Goal: Navigation & Orientation: Find specific page/section

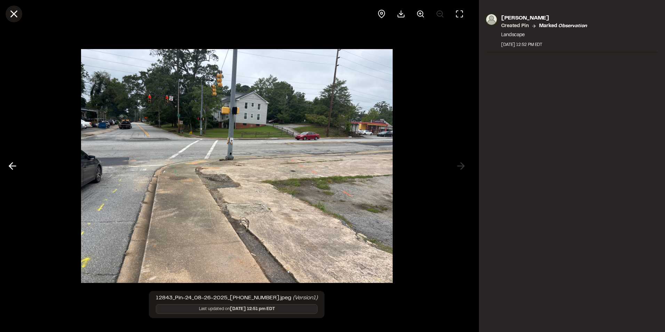
click at [17, 14] on icon at bounding box center [14, 14] width 12 height 12
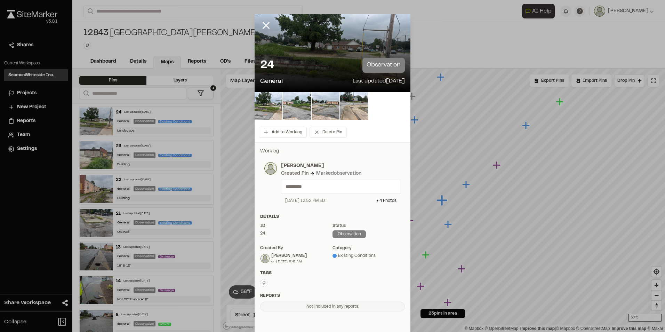
click at [264, 25] on line at bounding box center [266, 26] width 6 height 6
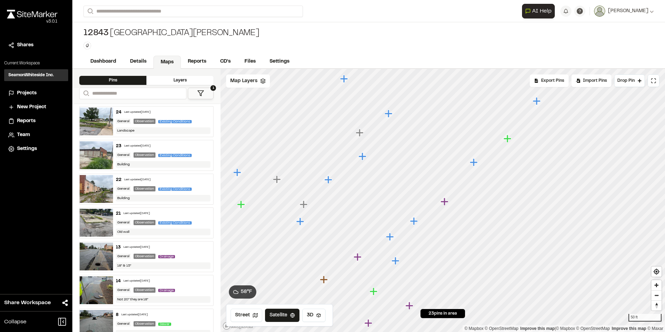
click at [474, 164] on icon "Map marker" at bounding box center [474, 162] width 8 height 8
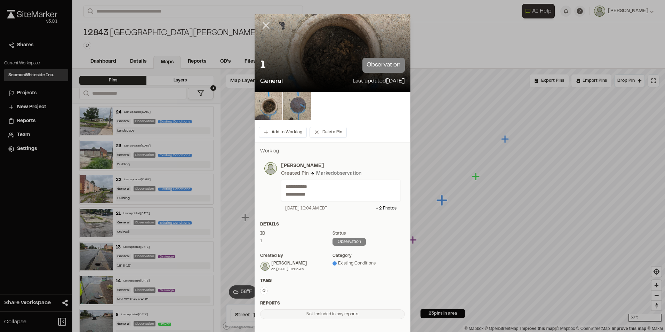
click at [266, 23] on line at bounding box center [266, 26] width 6 height 6
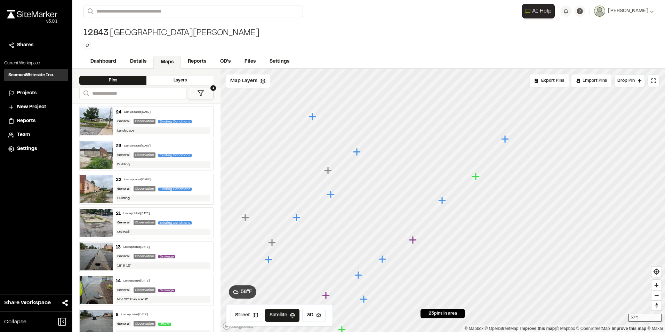
click at [361, 155] on icon "Map marker" at bounding box center [357, 151] width 9 height 9
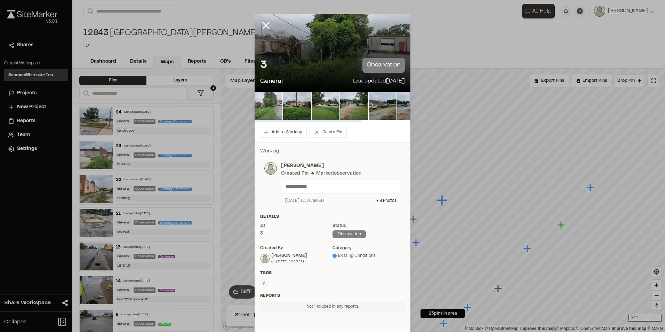
click at [270, 108] on img at bounding box center [268, 106] width 28 height 28
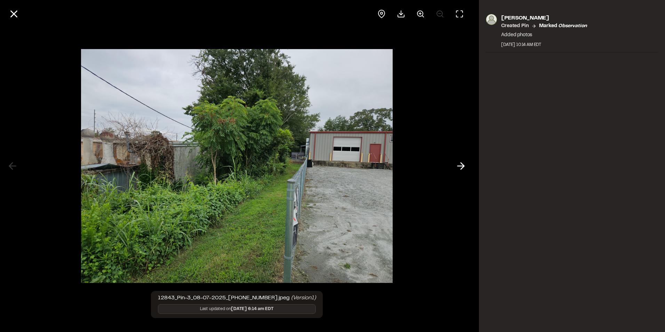
click at [451, 165] on div at bounding box center [236, 166] width 473 height 332
click at [460, 166] on line at bounding box center [461, 166] width 7 height 0
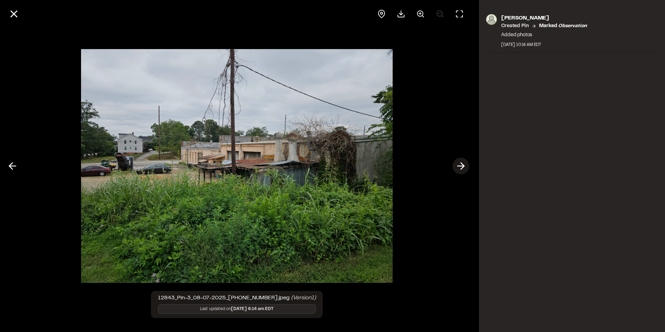
click at [460, 166] on line at bounding box center [461, 166] width 7 height 0
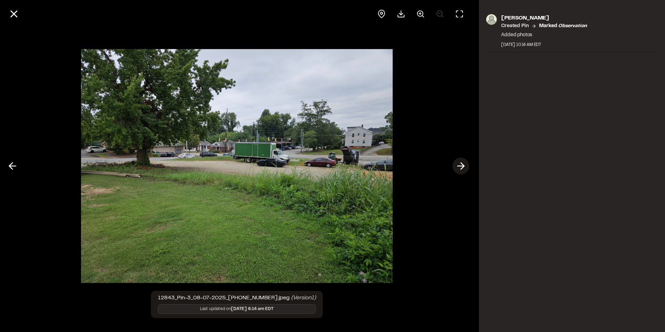
click at [460, 166] on line at bounding box center [461, 166] width 7 height 0
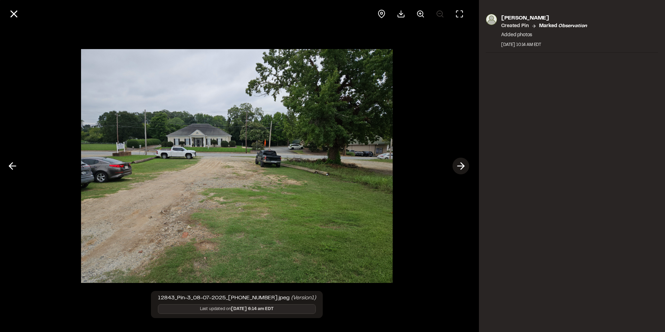
click at [461, 166] on line at bounding box center [461, 166] width 7 height 0
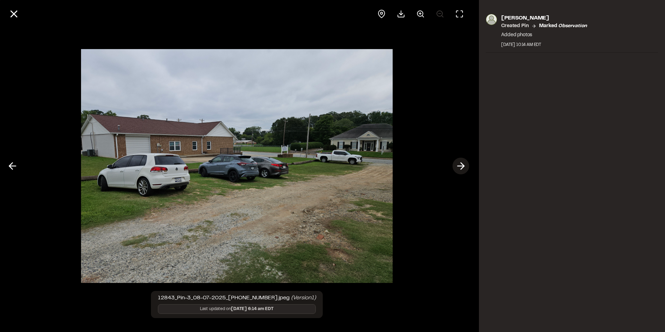
click at [461, 166] on line at bounding box center [461, 166] width 7 height 0
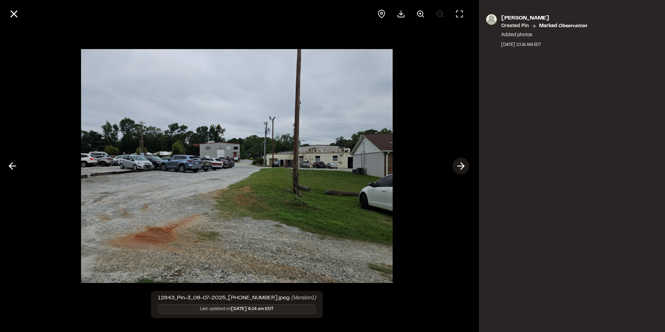
click at [461, 166] on line at bounding box center [461, 166] width 7 height 0
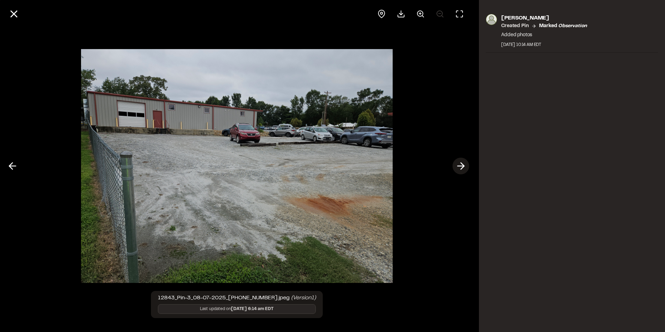
click at [461, 166] on line at bounding box center [461, 166] width 7 height 0
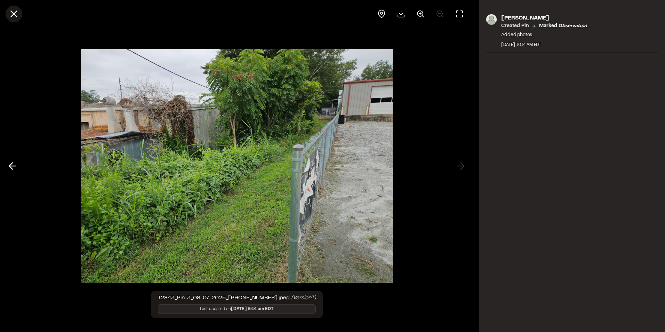
click at [14, 10] on icon at bounding box center [14, 14] width 12 height 12
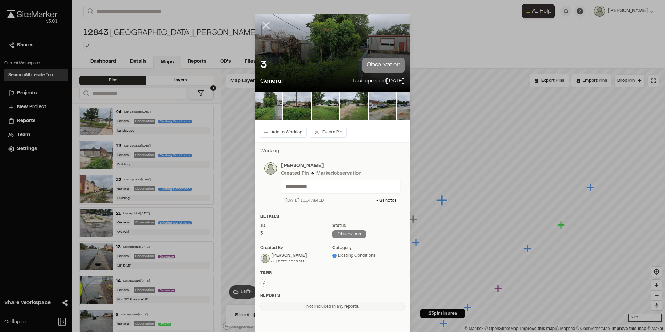
click at [265, 25] on icon at bounding box center [266, 25] width 12 height 12
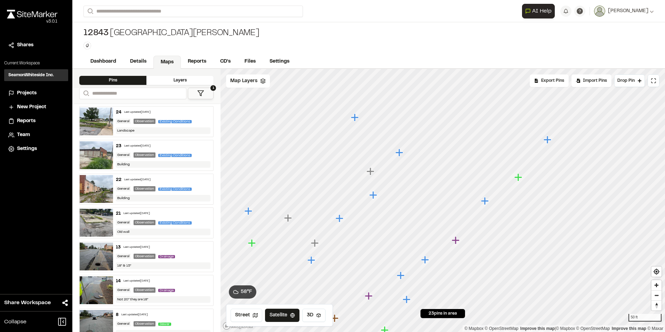
click at [372, 172] on icon "Map marker" at bounding box center [370, 171] width 8 height 8
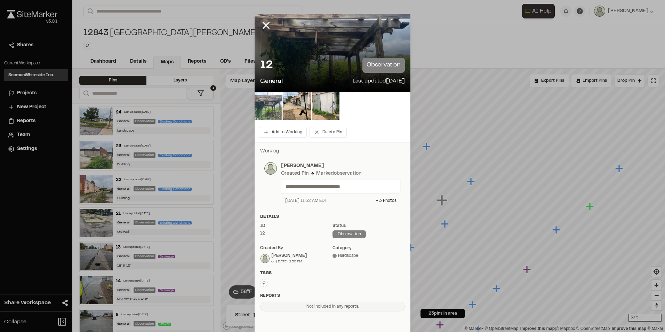
click at [265, 103] on img at bounding box center [268, 106] width 28 height 28
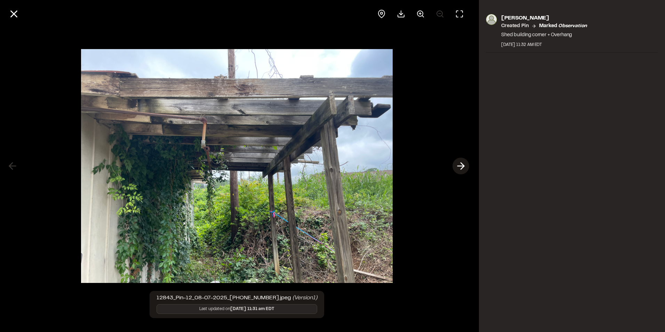
click at [460, 167] on icon at bounding box center [460, 166] width 11 height 12
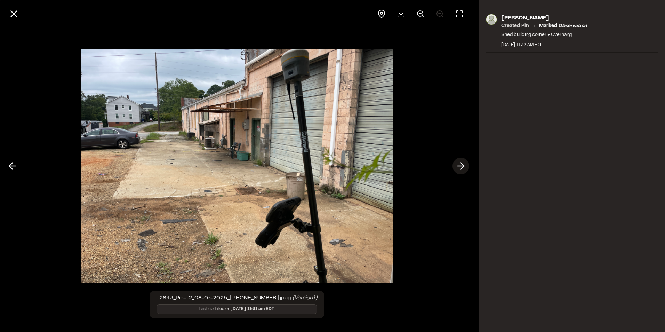
click at [460, 167] on icon at bounding box center [460, 166] width 11 height 12
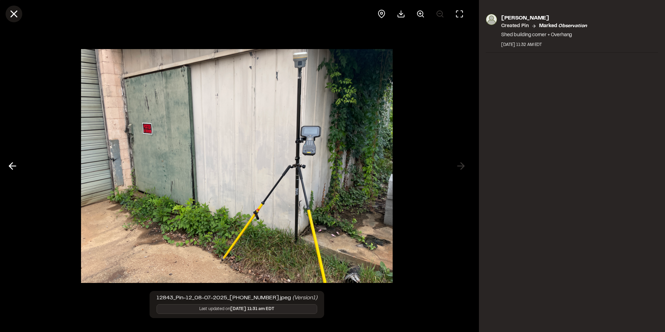
click at [9, 14] on icon at bounding box center [14, 14] width 12 height 12
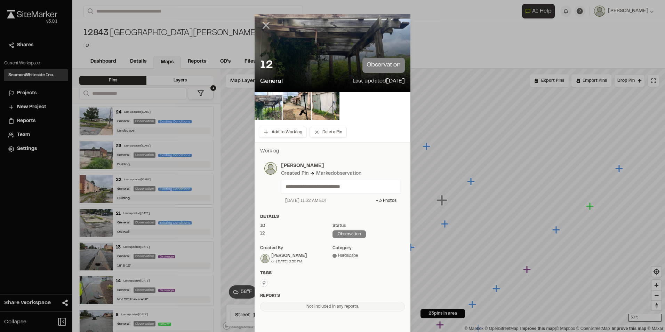
click at [265, 24] on icon at bounding box center [266, 25] width 12 height 12
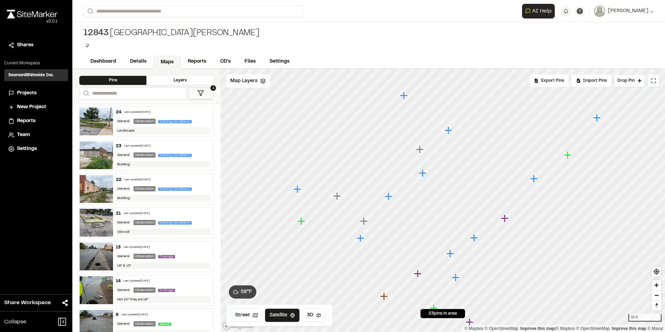
click at [420, 150] on icon "Map marker" at bounding box center [420, 149] width 8 height 8
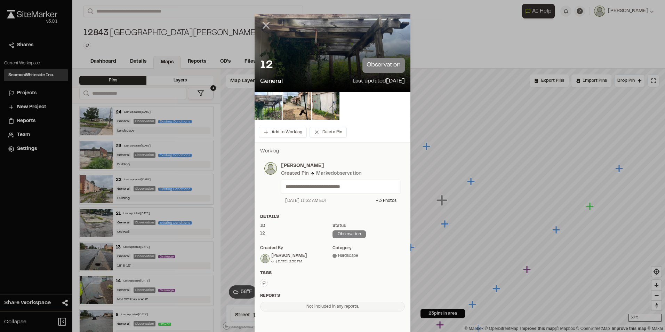
click at [265, 24] on line at bounding box center [266, 26] width 6 height 6
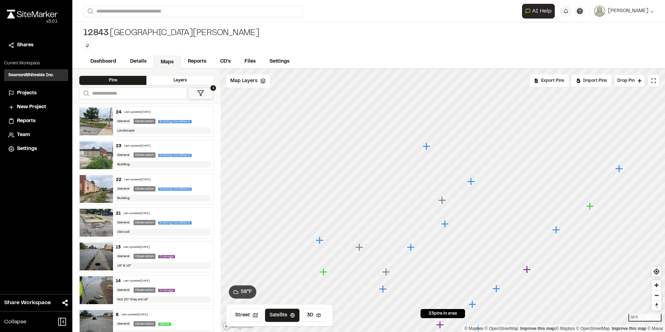
click at [412, 248] on icon "Map marker" at bounding box center [411, 247] width 8 height 8
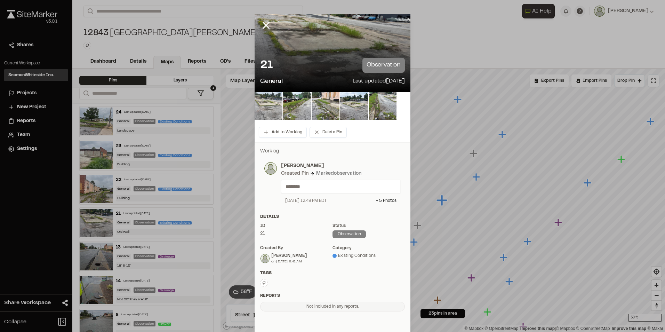
click at [273, 96] on img at bounding box center [268, 106] width 28 height 28
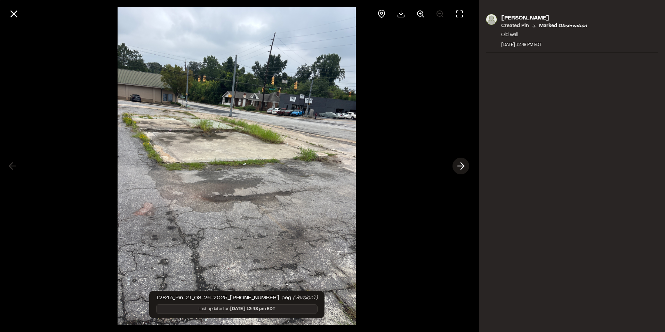
click at [460, 164] on icon at bounding box center [460, 166] width 11 height 12
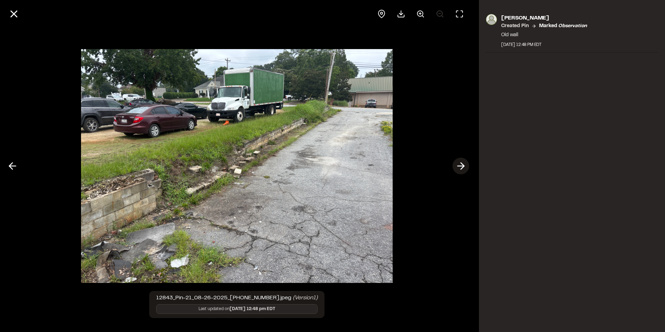
click at [460, 164] on icon at bounding box center [460, 166] width 11 height 12
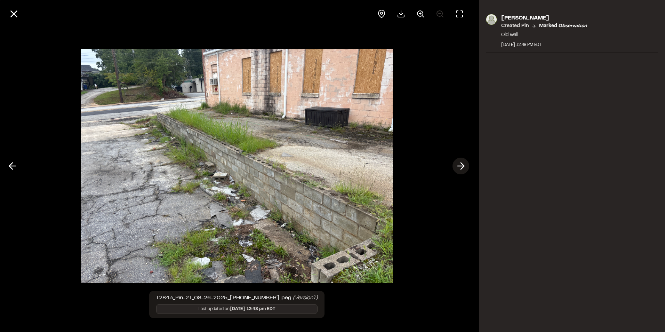
click at [460, 164] on icon at bounding box center [460, 166] width 11 height 12
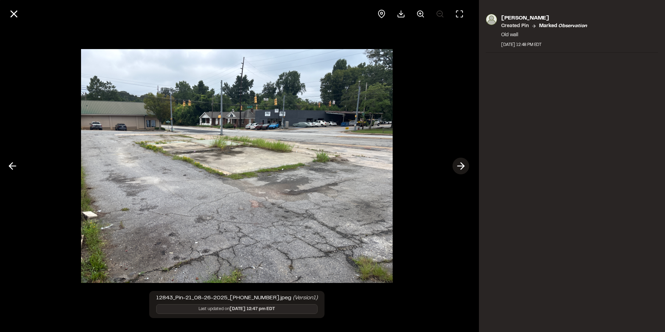
click at [460, 164] on icon at bounding box center [460, 166] width 11 height 12
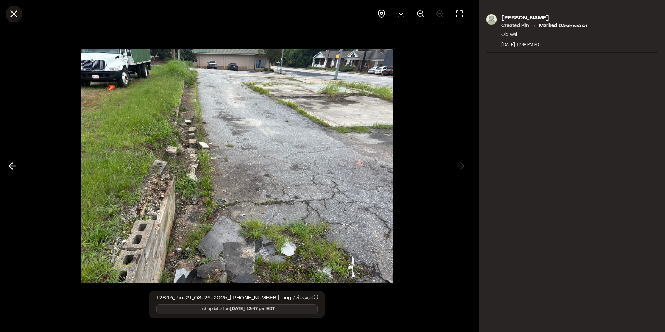
click at [15, 15] on line at bounding box center [14, 14] width 6 height 6
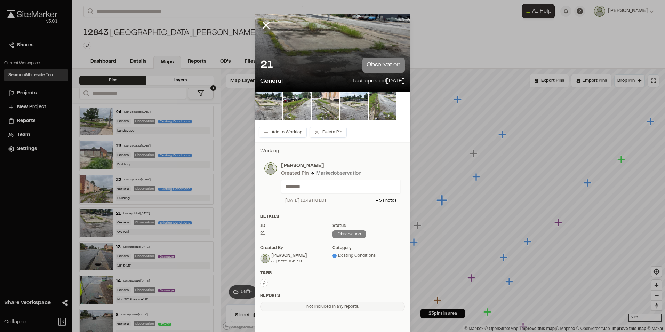
click at [264, 25] on line at bounding box center [266, 26] width 6 height 6
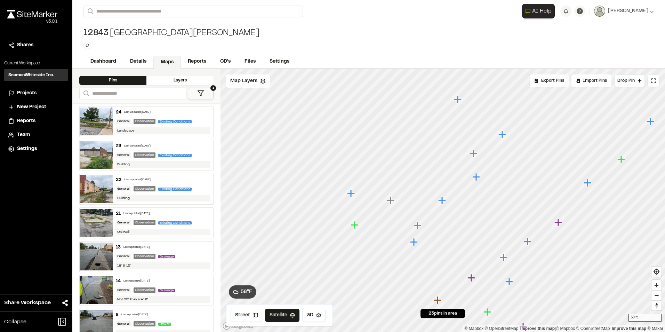
click at [474, 153] on icon "Map marker" at bounding box center [473, 153] width 8 height 8
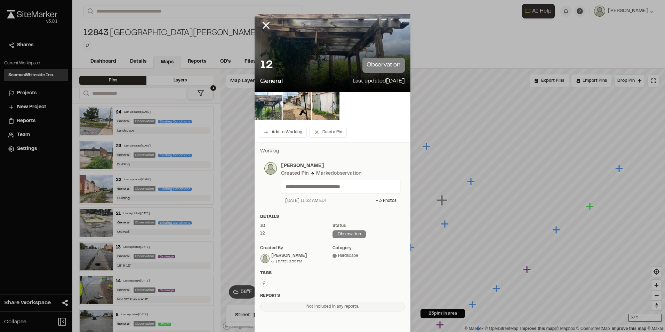
click at [262, 23] on icon at bounding box center [266, 25] width 12 height 12
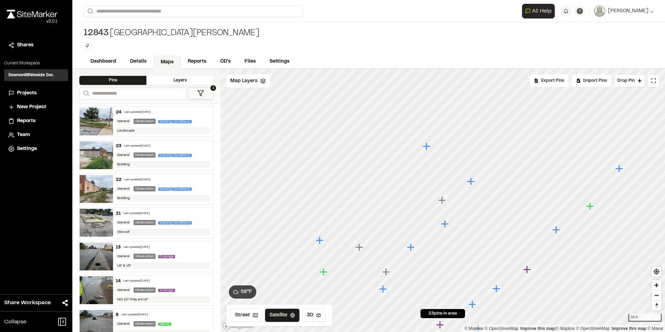
click at [471, 180] on icon "Map marker" at bounding box center [471, 181] width 8 height 8
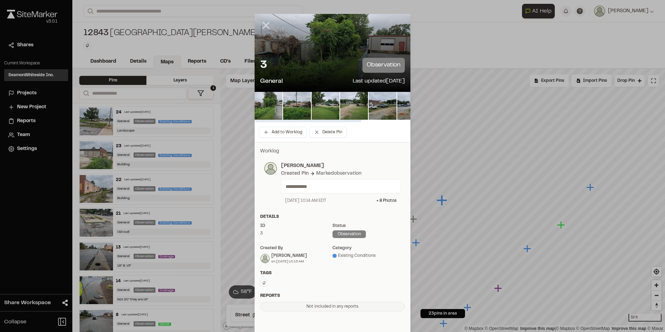
click at [265, 26] on line at bounding box center [266, 26] width 6 height 6
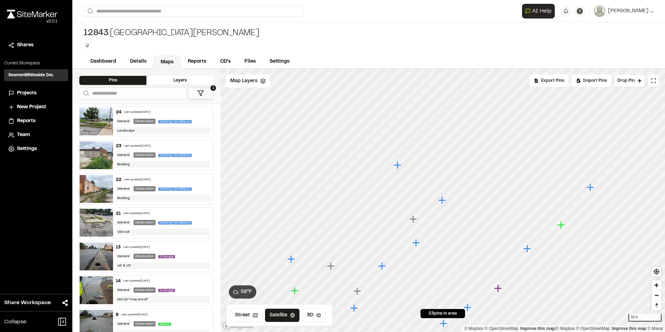
click at [417, 244] on icon "Map marker" at bounding box center [416, 242] width 8 height 8
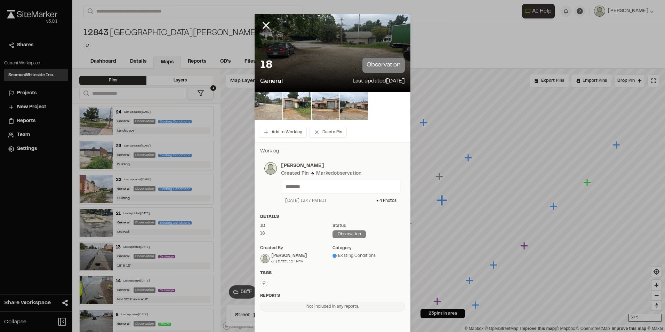
click at [269, 112] on img at bounding box center [268, 106] width 28 height 28
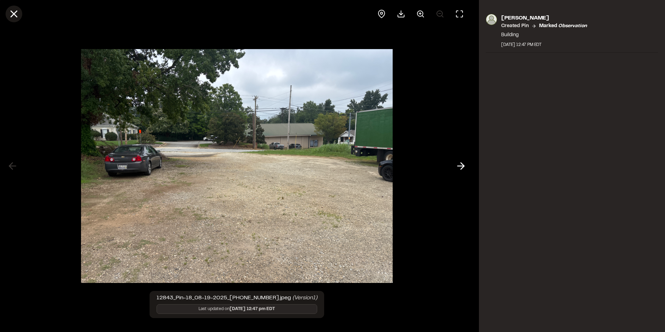
click at [13, 14] on line at bounding box center [14, 14] width 6 height 6
